Goal: Task Accomplishment & Management: Manage account settings

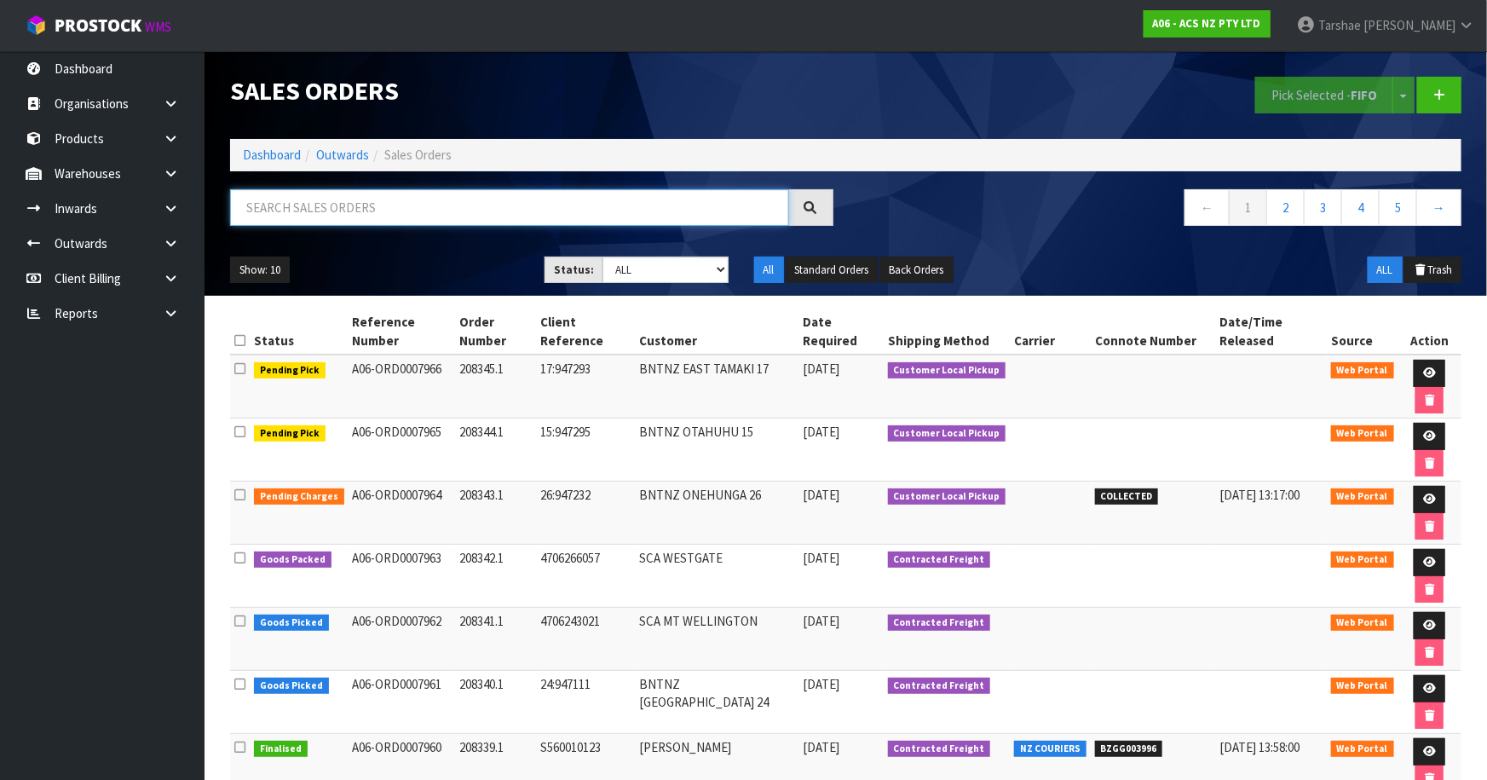
click at [297, 215] on input "text" at bounding box center [509, 207] width 559 height 37
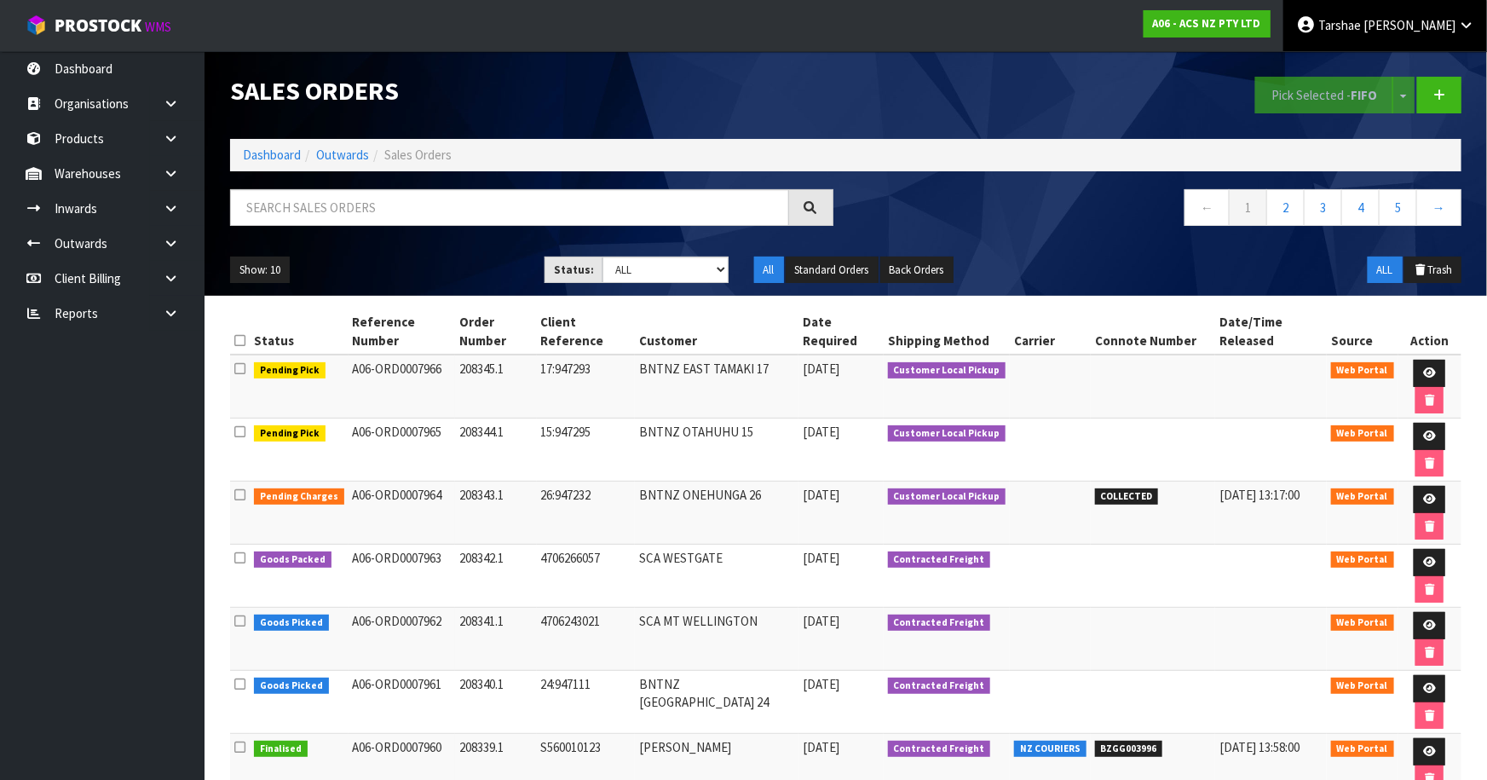
click at [1453, 29] on span "Graydon" at bounding box center [1410, 25] width 92 height 16
click at [1431, 64] on link "Logout" at bounding box center [1419, 67] width 135 height 23
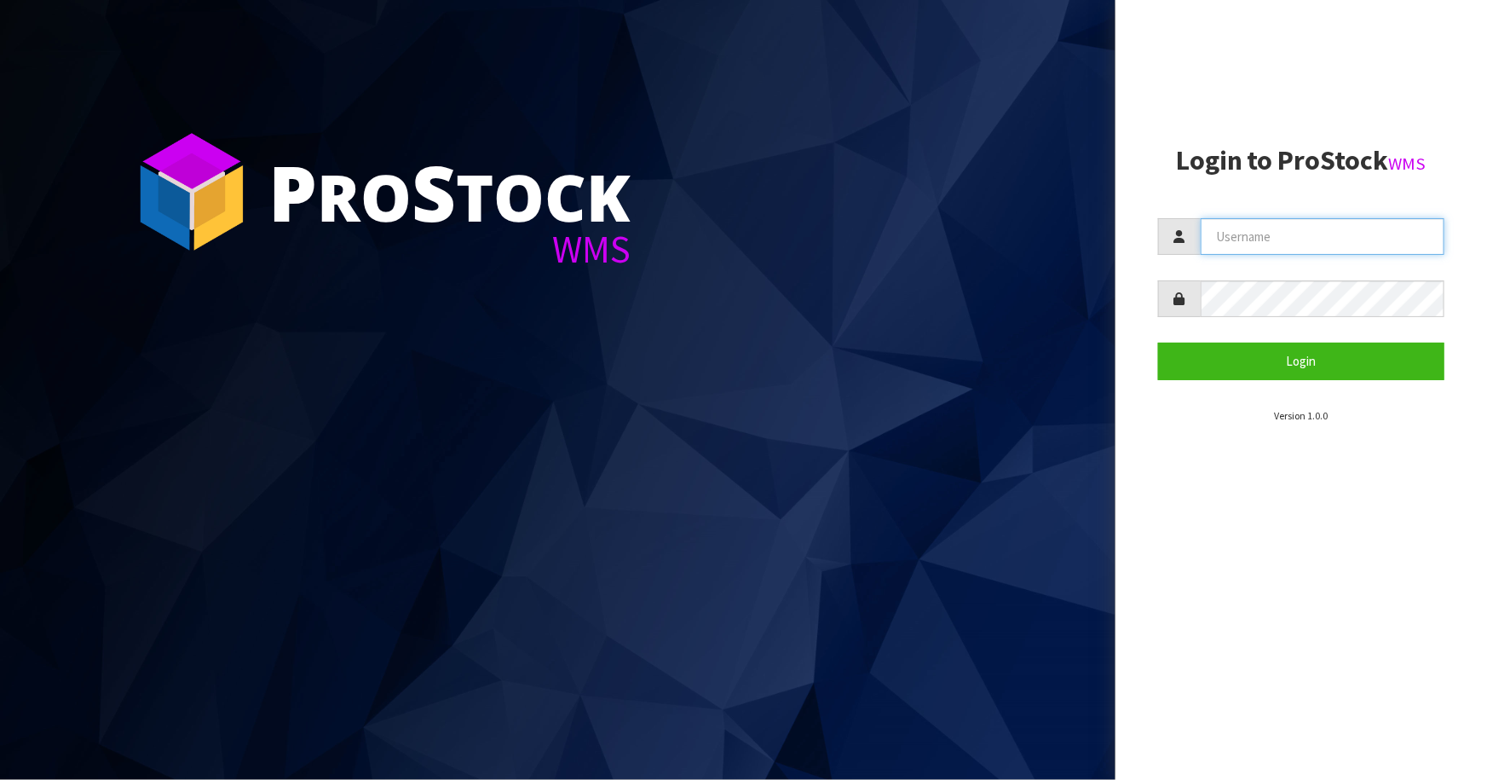
click at [1248, 238] on input "text" at bounding box center [1323, 236] width 244 height 37
type input "f"
type input "LIYA"
click at [1158, 343] on button "Login" at bounding box center [1301, 361] width 286 height 37
